Goal: Task Accomplishment & Management: Use online tool/utility

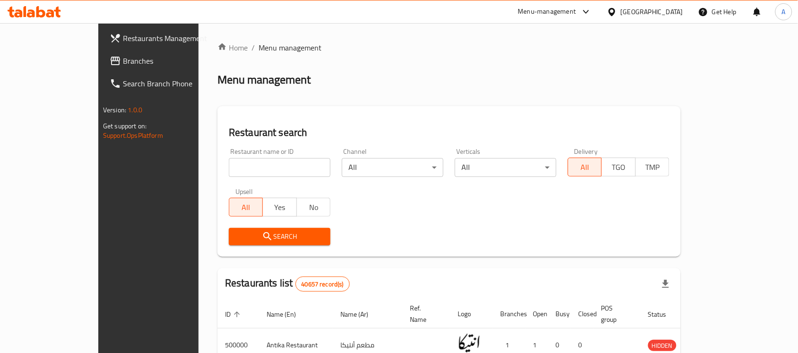
click at [123, 62] on span "Branches" at bounding box center [173, 60] width 101 height 11
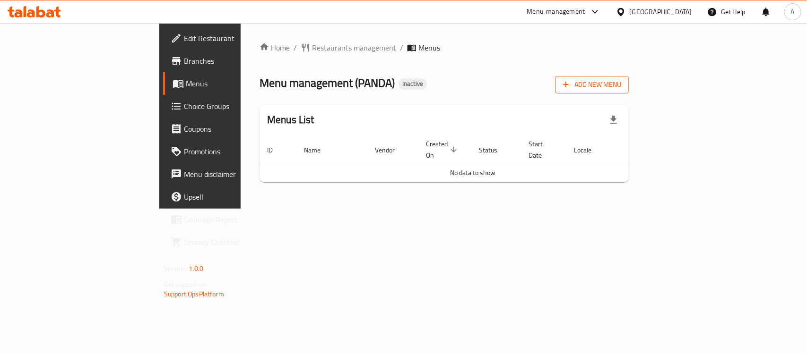
click at [621, 84] on span "Add New Menu" at bounding box center [592, 85] width 58 height 12
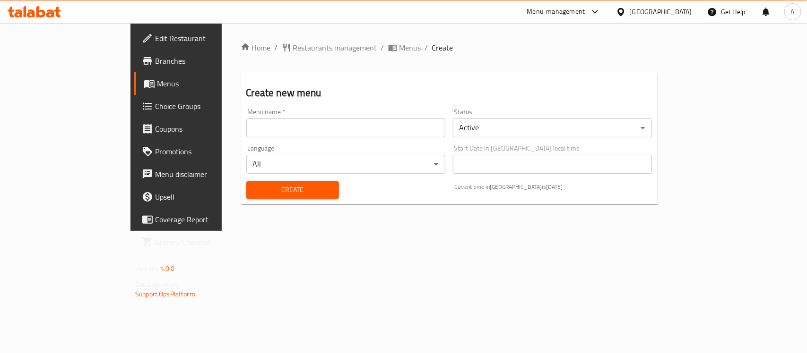
click at [293, 130] on input "text" at bounding box center [345, 128] width 199 height 19
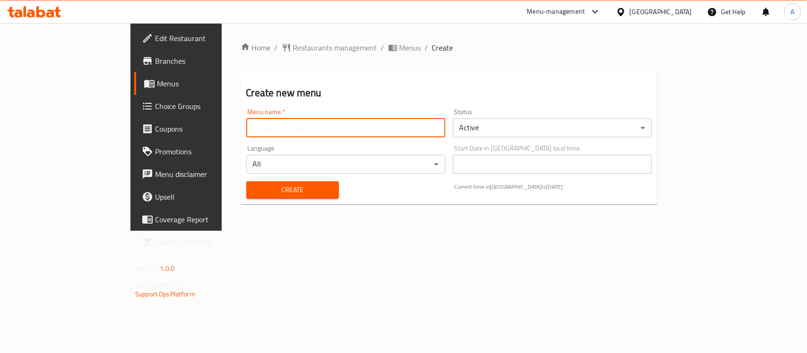
type input "menu"
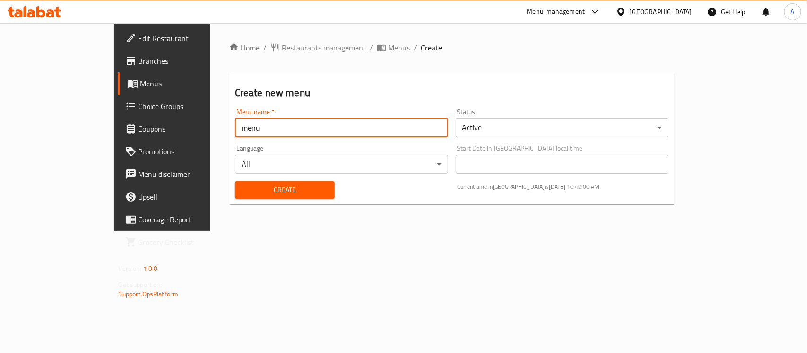
click at [247, 190] on span "Create" at bounding box center [284, 190] width 85 height 12
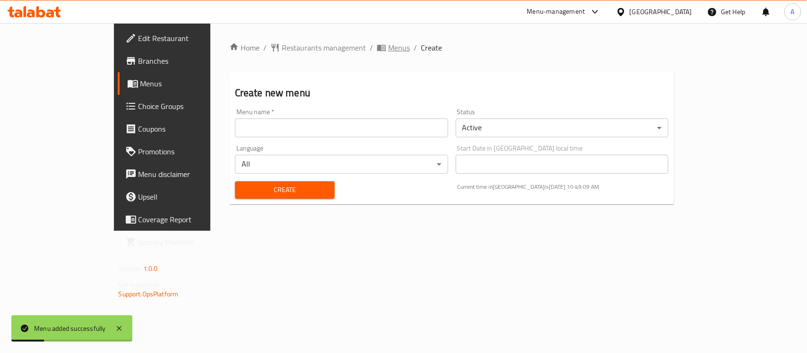
click at [388, 42] on span "Menus" at bounding box center [399, 47] width 22 height 11
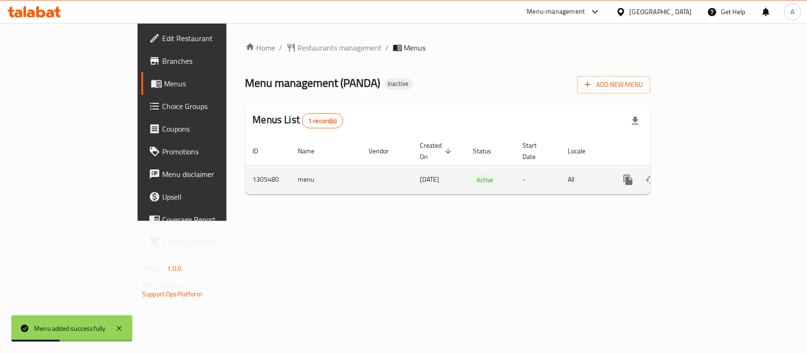
click at [707, 169] on link "enhanced table" at bounding box center [696, 180] width 23 height 23
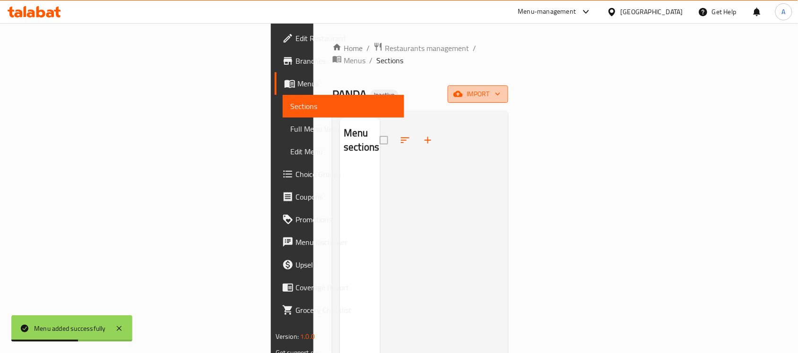
click at [500, 88] on span "import" at bounding box center [477, 94] width 45 height 12
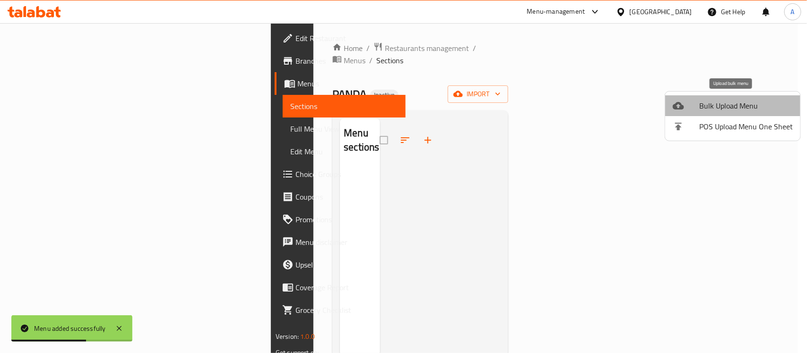
click at [752, 110] on span "Bulk Upload Menu" at bounding box center [746, 105] width 94 height 11
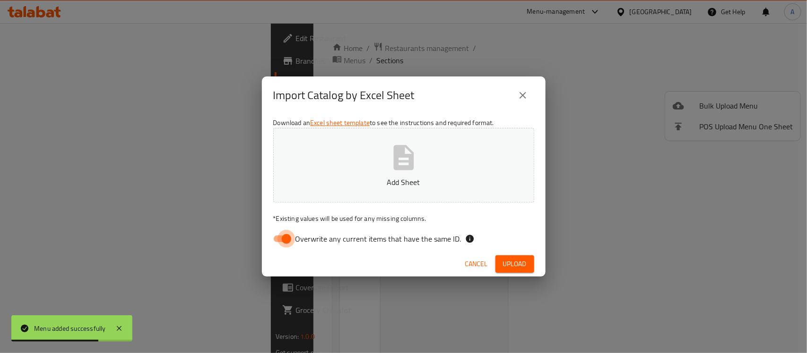
click at [276, 242] on input "Overwrite any current items that have the same ID." at bounding box center [286, 239] width 54 height 18
checkbox input "false"
